Goal: Task Accomplishment & Management: Use online tool/utility

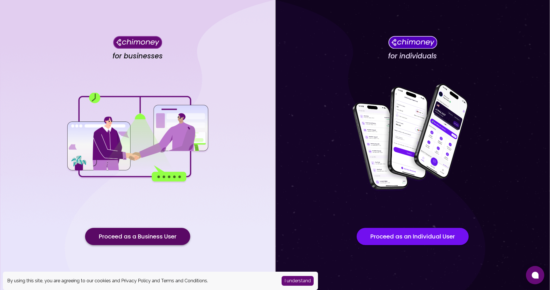
click at [155, 240] on button "Proceed as a Business User" at bounding box center [137, 236] width 105 height 17
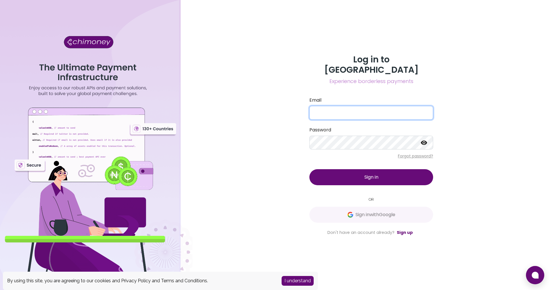
click at [350, 109] on input "Email" at bounding box center [372, 113] width 124 height 14
type input "community@developernation.net"
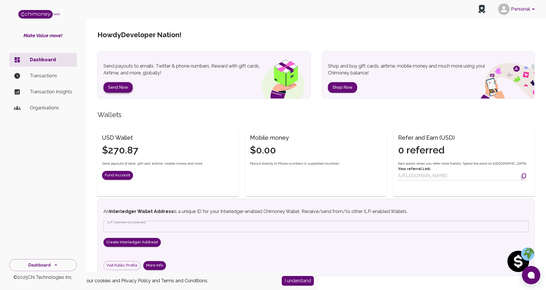
click at [115, 85] on button "Send Now" at bounding box center [117, 87] width 29 height 11
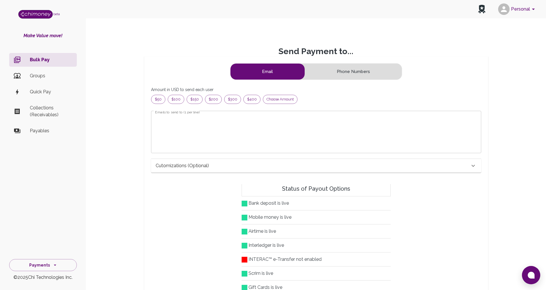
scroll to position [69, 316]
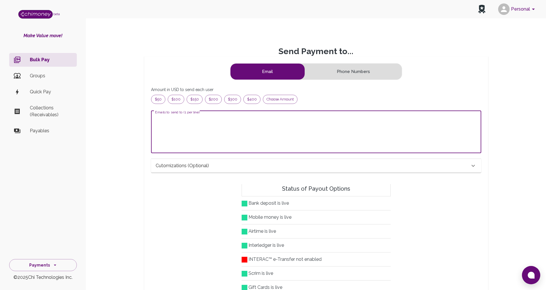
click at [248, 124] on textarea "Emails to send to (1 per line)" at bounding box center [316, 132] width 322 height 33
paste textarea "imranatif003@gmail.com"
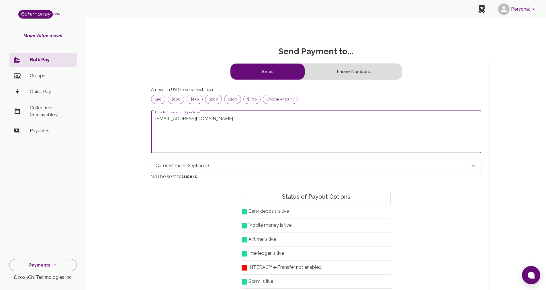
paste textarea "herdyipb@gmail.com"
type textarea "imranatif003@gmail.com herdyipb@gmail.com"
click at [280, 99] on span "Choose amount" at bounding box center [280, 100] width 34 height 6
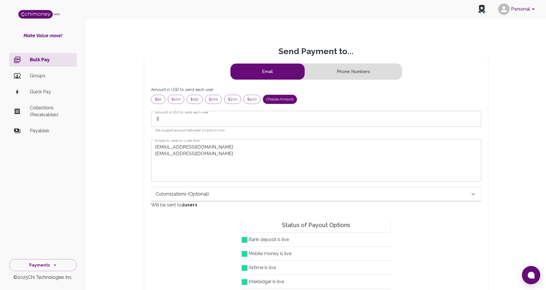
click at [219, 124] on input "Amount in USD to send each user" at bounding box center [322, 119] width 318 height 16
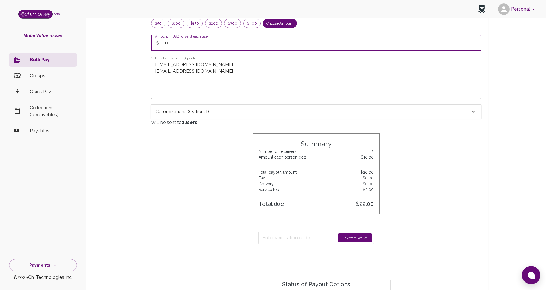
scroll to position [86, 0]
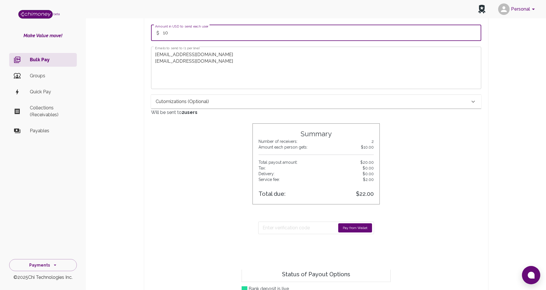
type input "10"
click at [218, 103] on div "Cutomizations (optional)" at bounding box center [313, 101] width 314 height 7
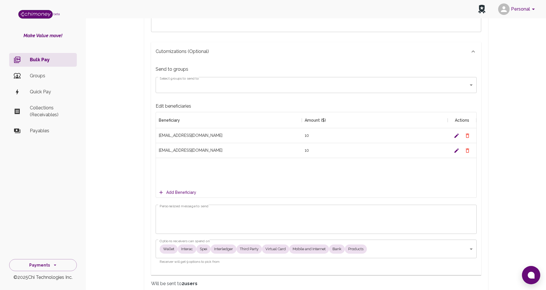
scroll to position [143, 0]
click at [202, 213] on textarea "Personalized message to send" at bounding box center [316, 220] width 313 height 20
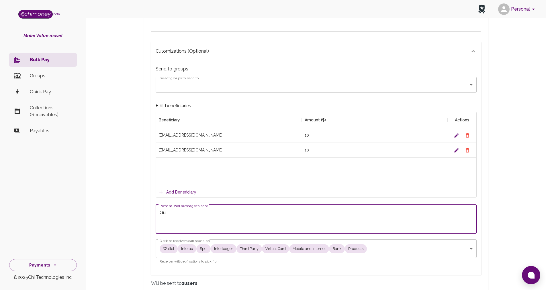
type textarea "G"
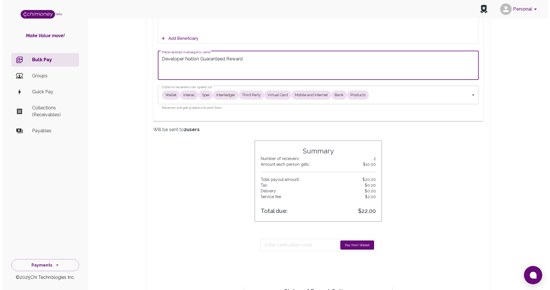
scroll to position [315, 0]
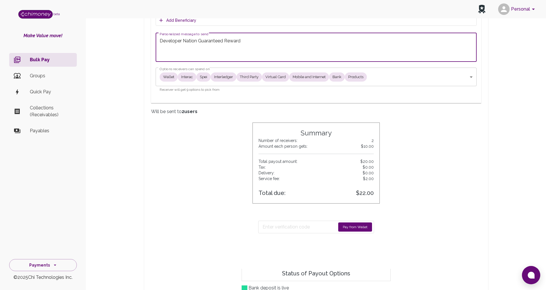
type textarea "Developer Nation Guaranteed Reward"
click at [346, 230] on button "Pay from Wallet" at bounding box center [355, 227] width 34 height 9
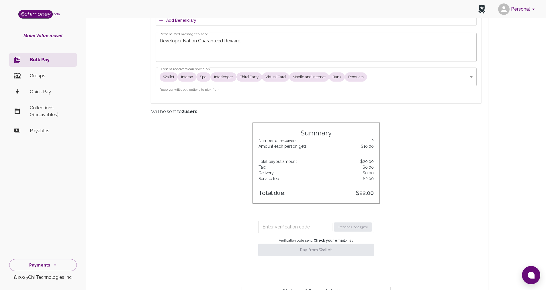
click at [288, 226] on input "Enter verification code" at bounding box center [297, 227] width 69 height 9
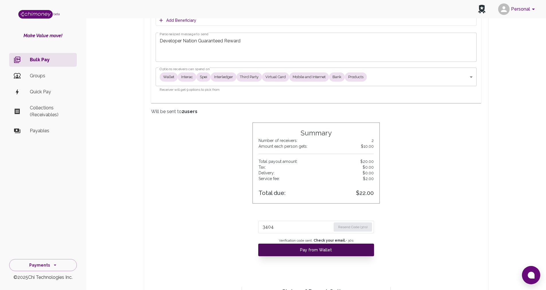
type input "3404"
click at [296, 254] on button "Pay from Wallet" at bounding box center [316, 250] width 116 height 13
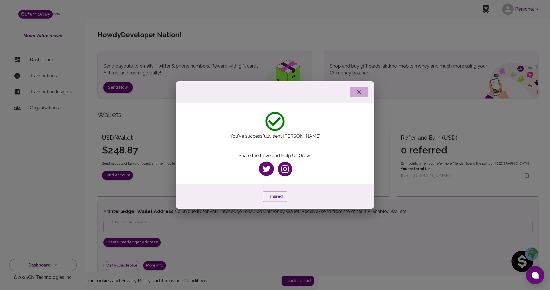
click at [360, 93] on icon "button" at bounding box center [359, 92] width 7 height 7
